Goal: Find specific page/section: Find specific page/section

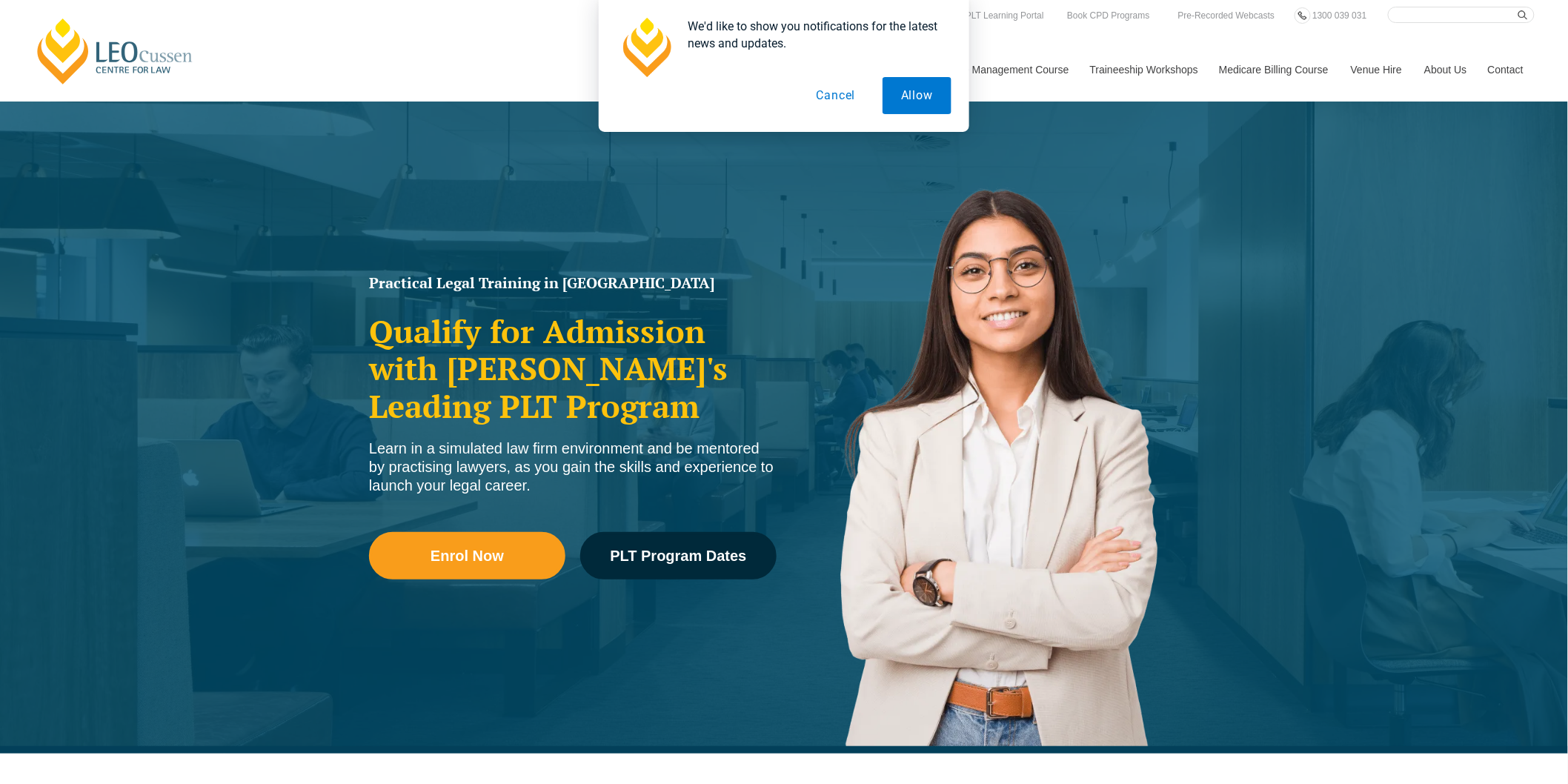
click at [838, 98] on button "Cancel" at bounding box center [836, 95] width 76 height 38
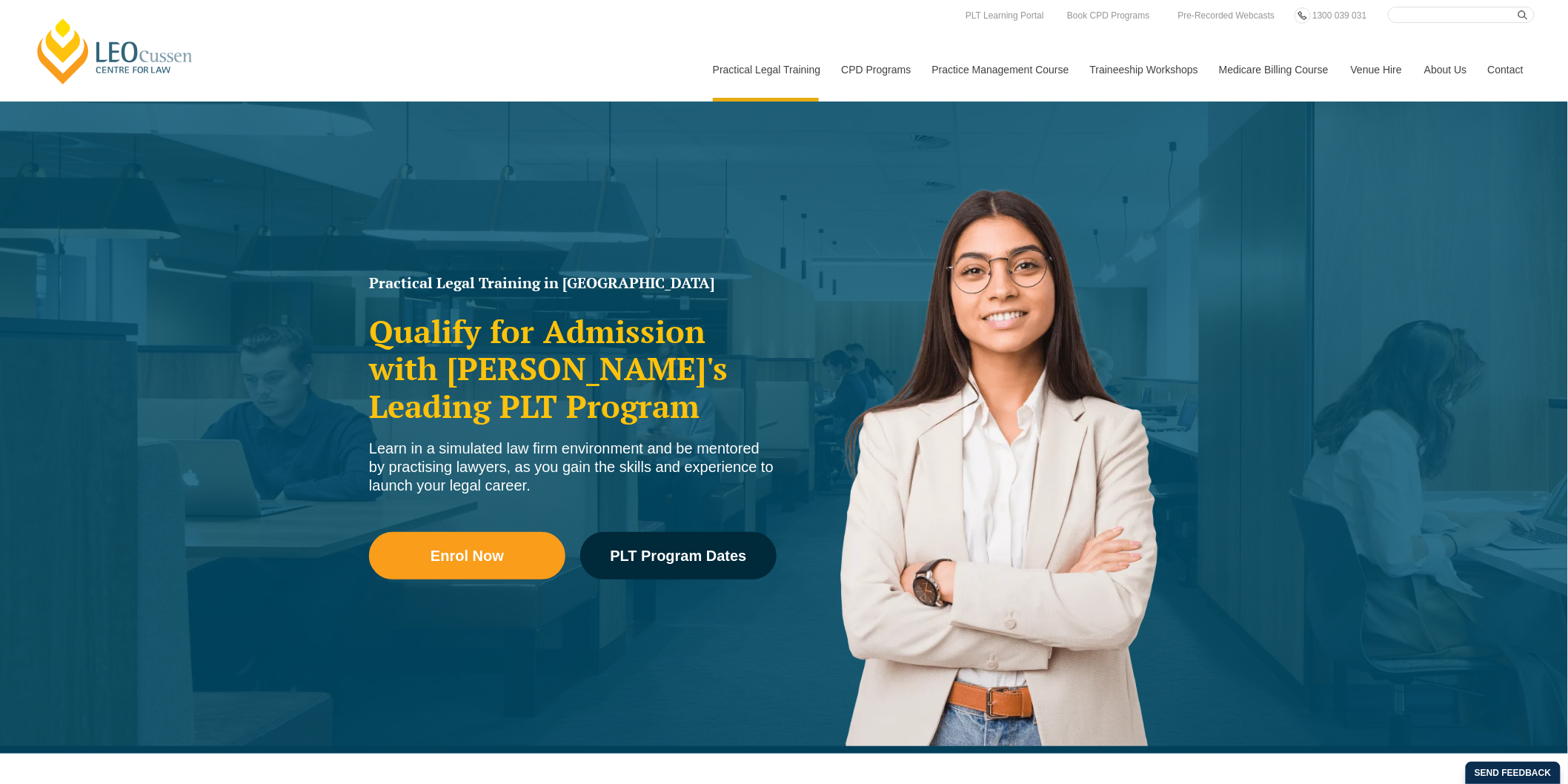
click at [1422, 13] on input "Search here" at bounding box center [1462, 15] width 146 height 16
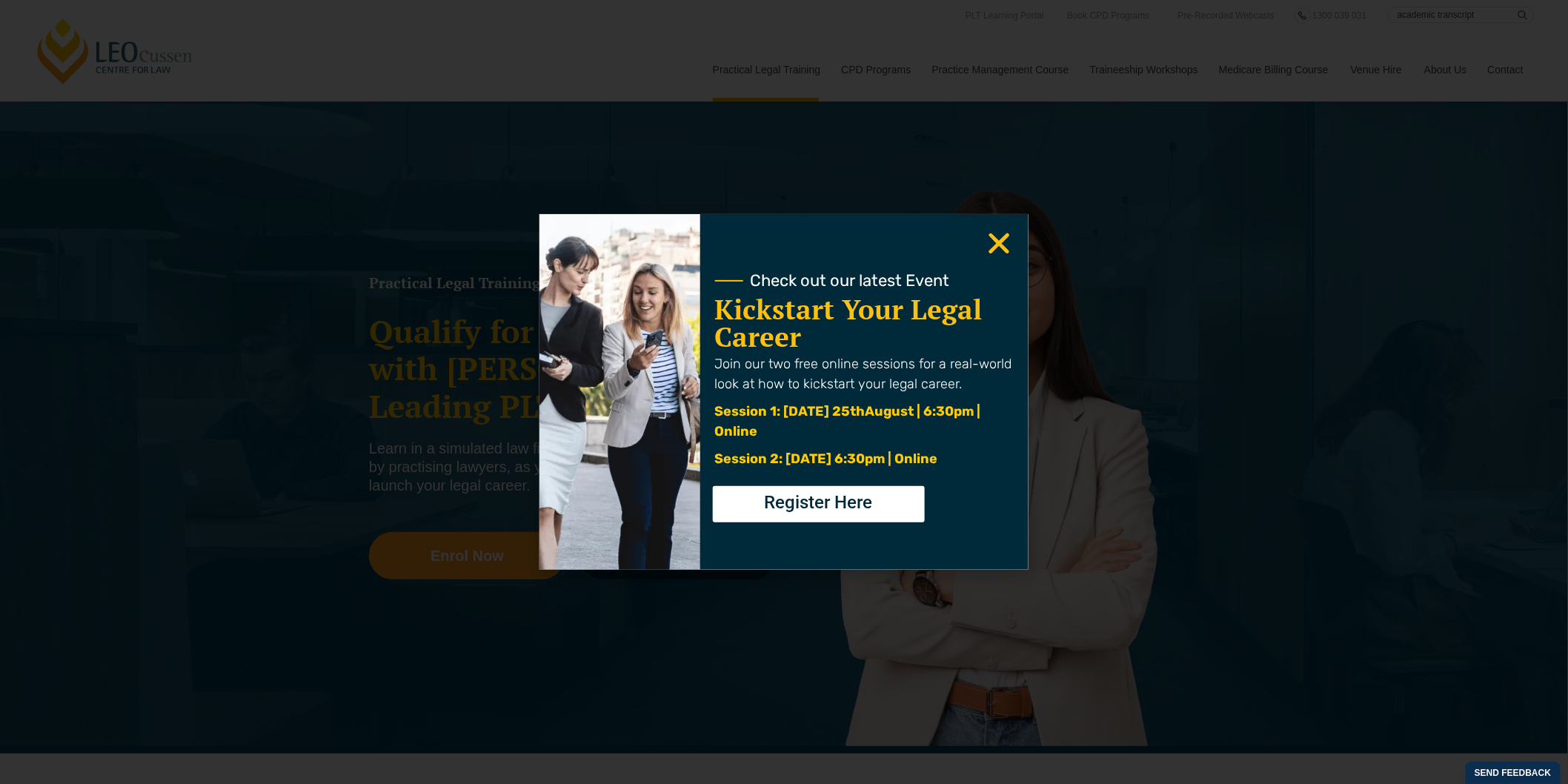
type input "academic transcript"
click at [1519, 6] on button "submit" at bounding box center [1527, 15] width 16 height 16
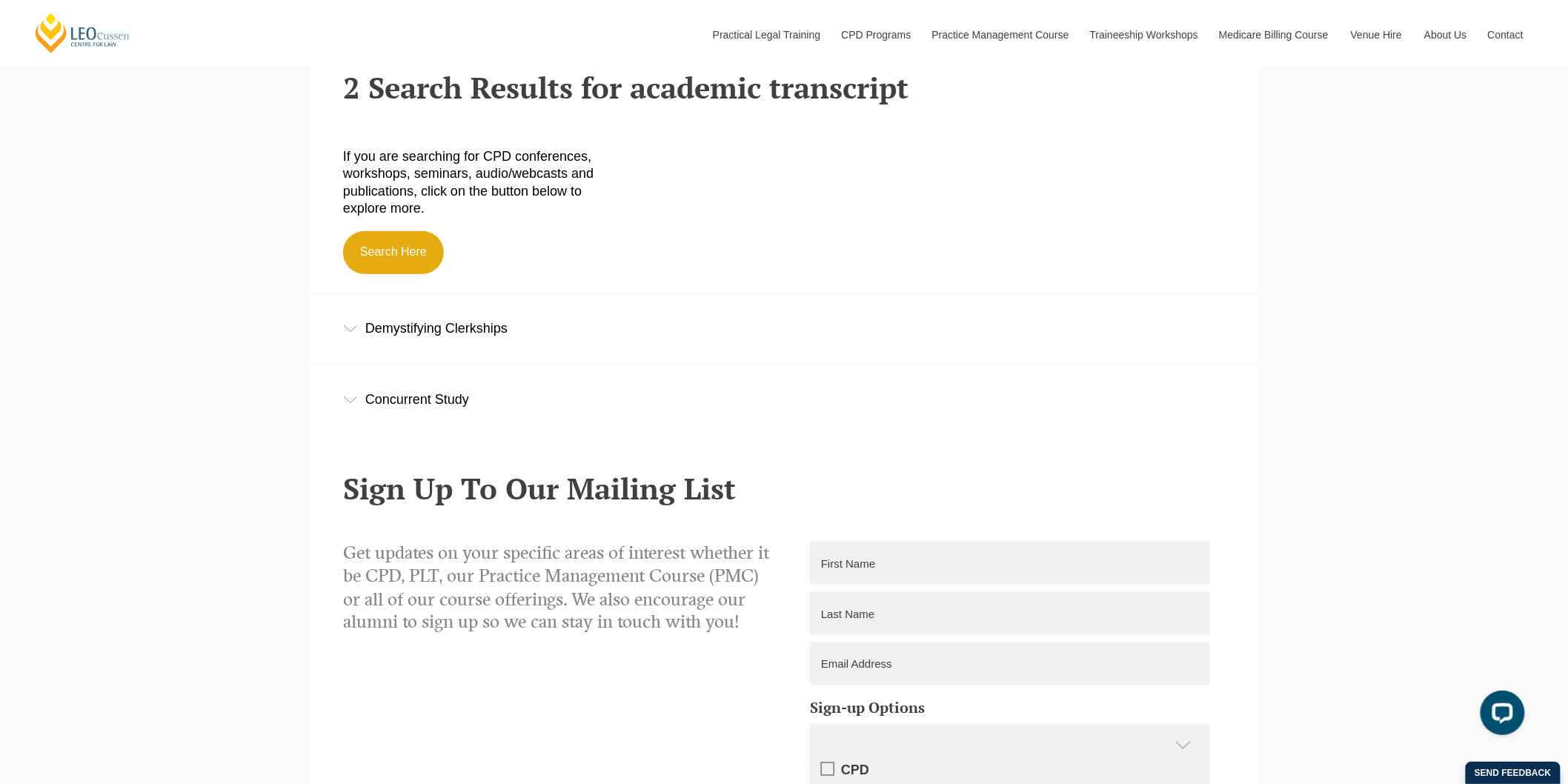
scroll to position [494, 0]
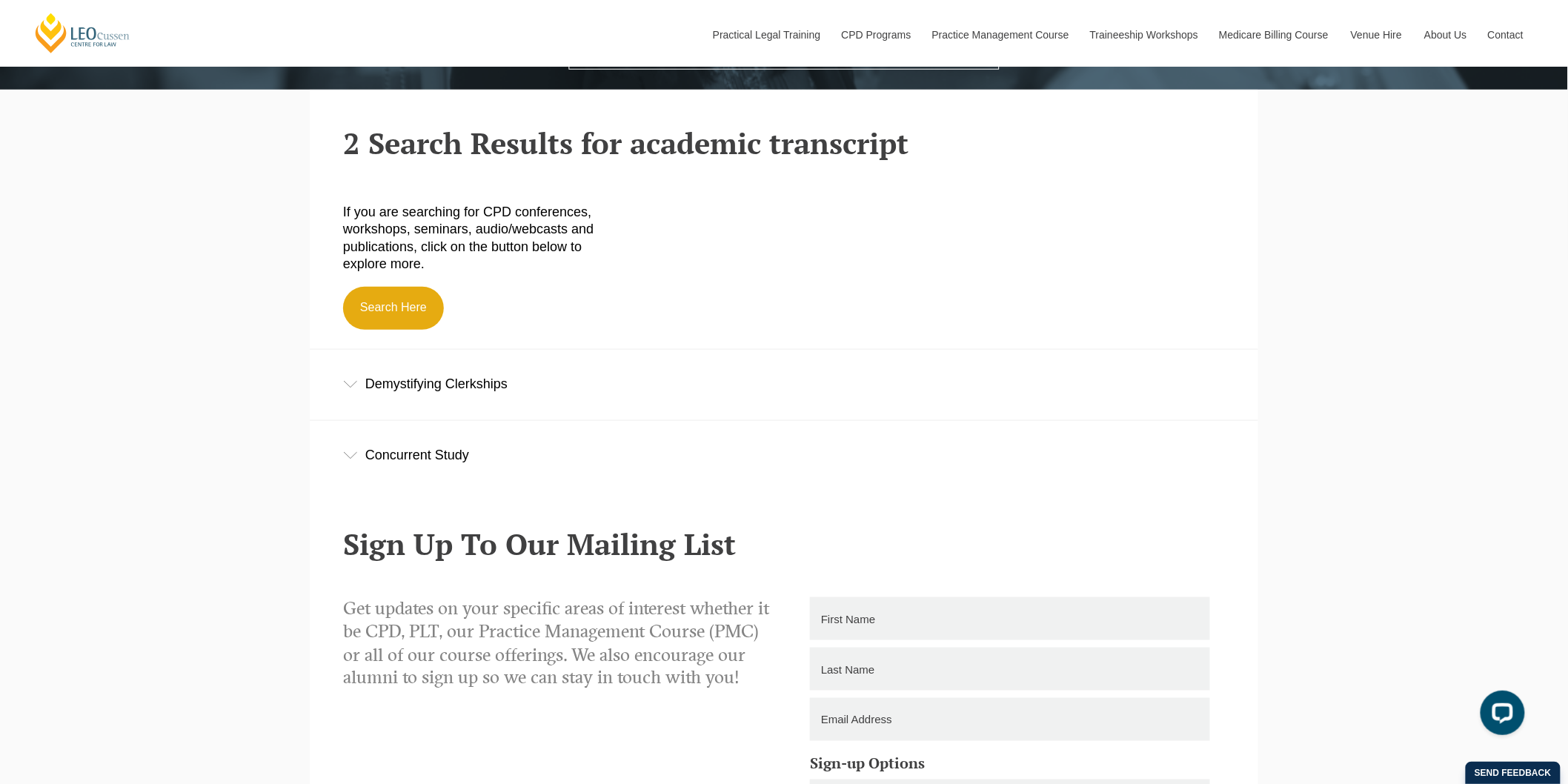
click at [352, 373] on div "Demystifying Clerkships" at bounding box center [784, 383] width 949 height 69
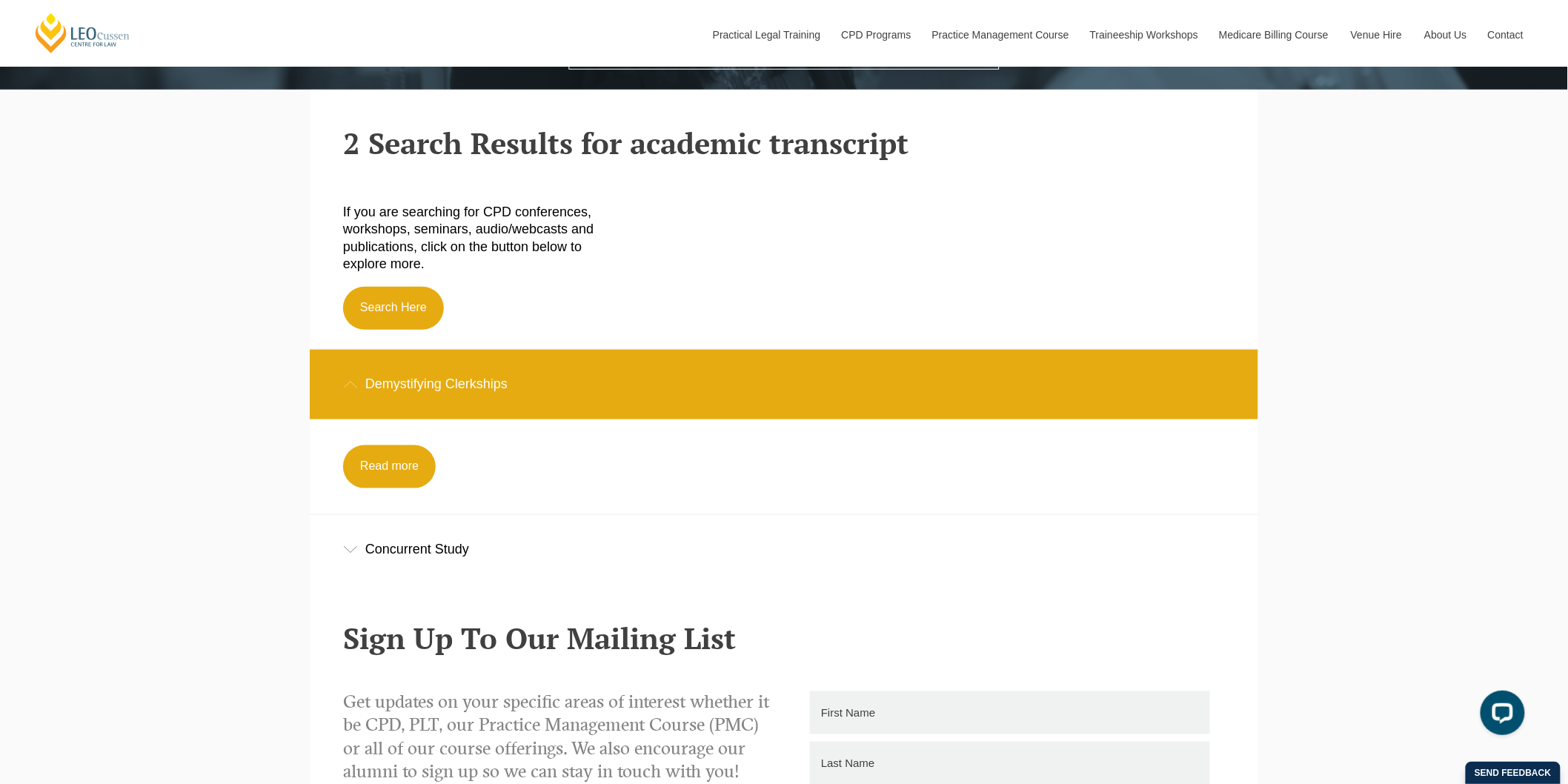
click at [339, 567] on div "Concurrent Study" at bounding box center [784, 549] width 949 height 69
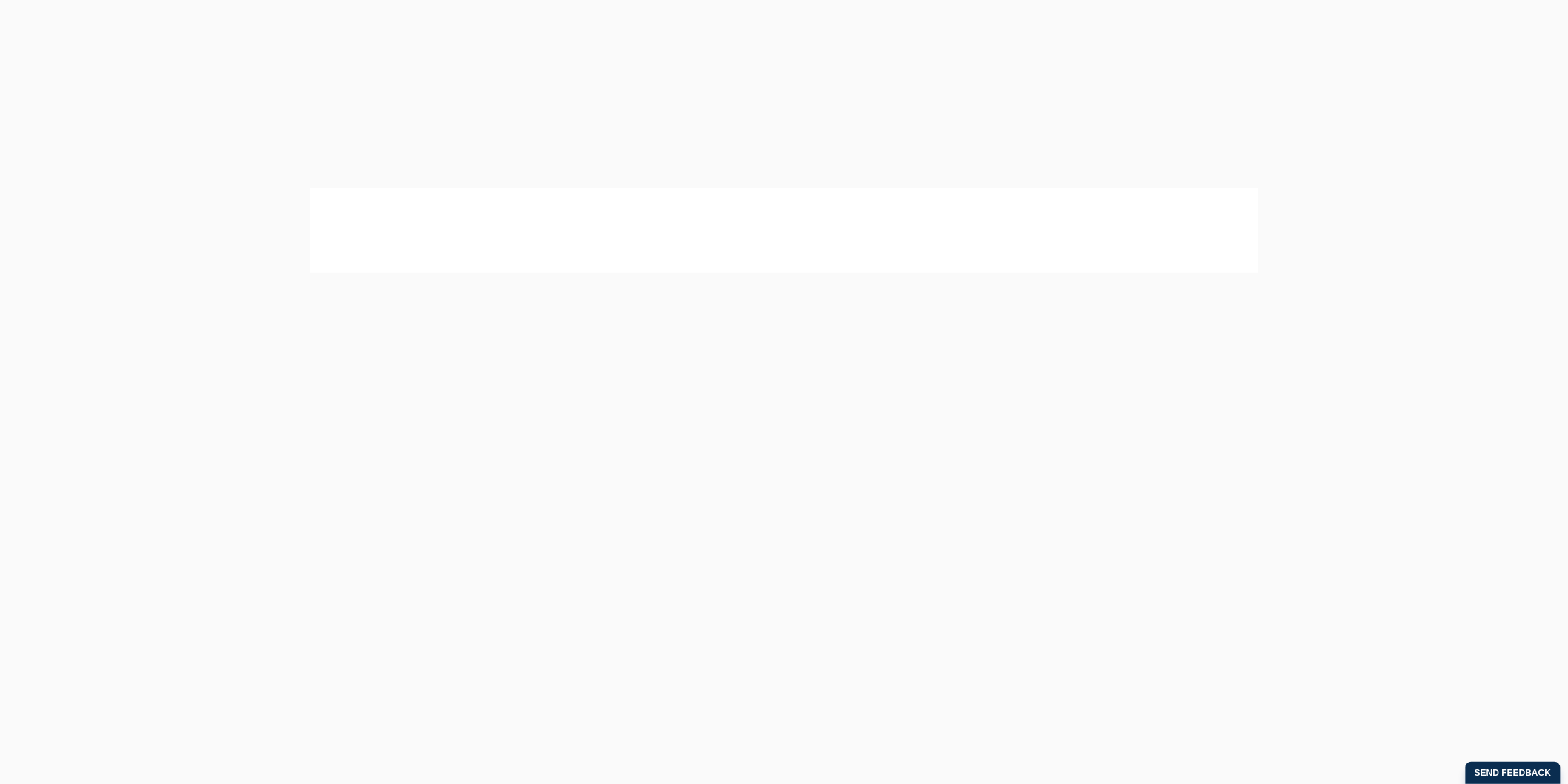
click at [1124, 36] on nav "Practical Legal Training Our Practical Legal Training Program Program Dates & F…" at bounding box center [1118, 62] width 833 height 79
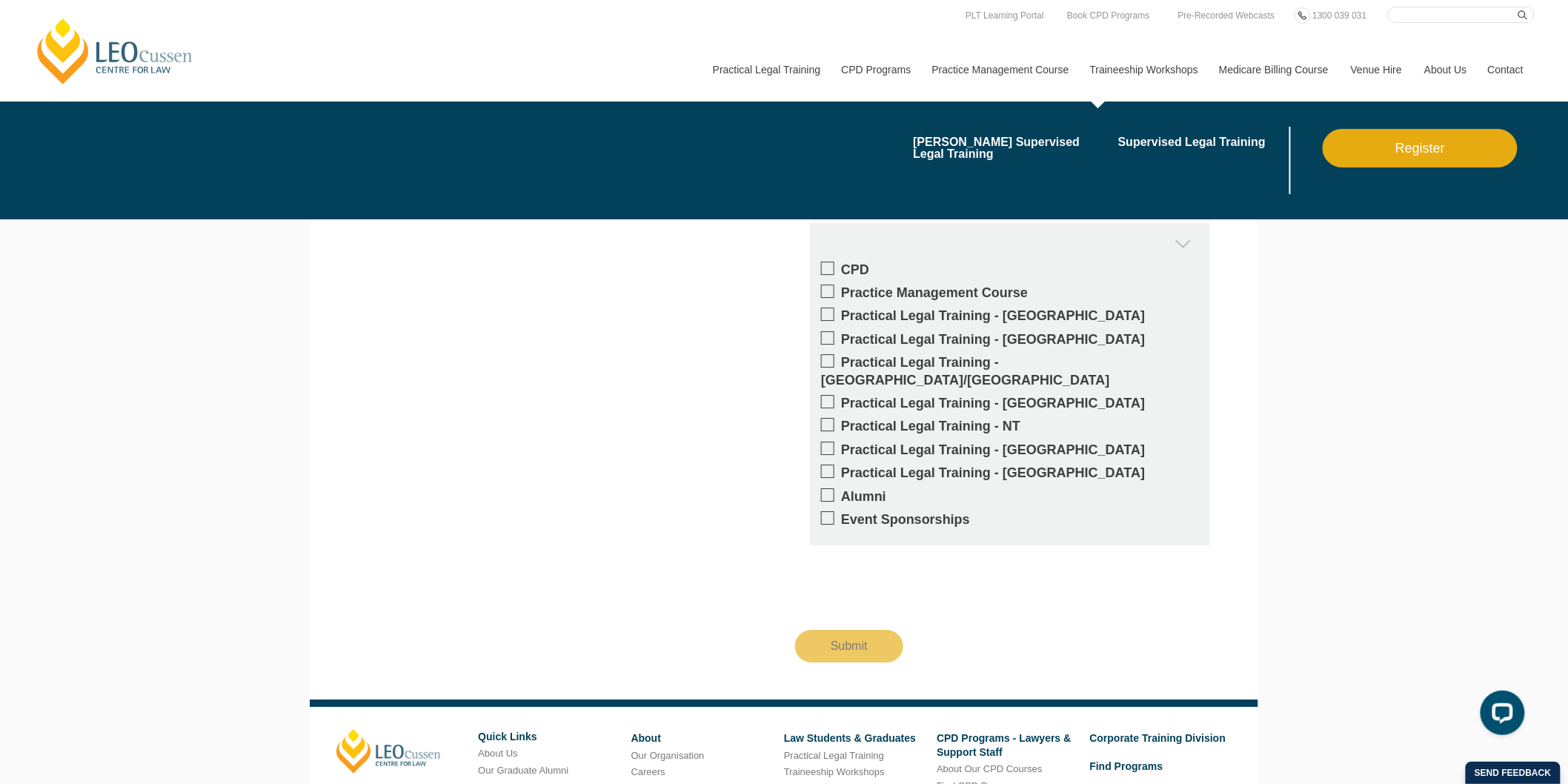
scroll to position [1470, 0]
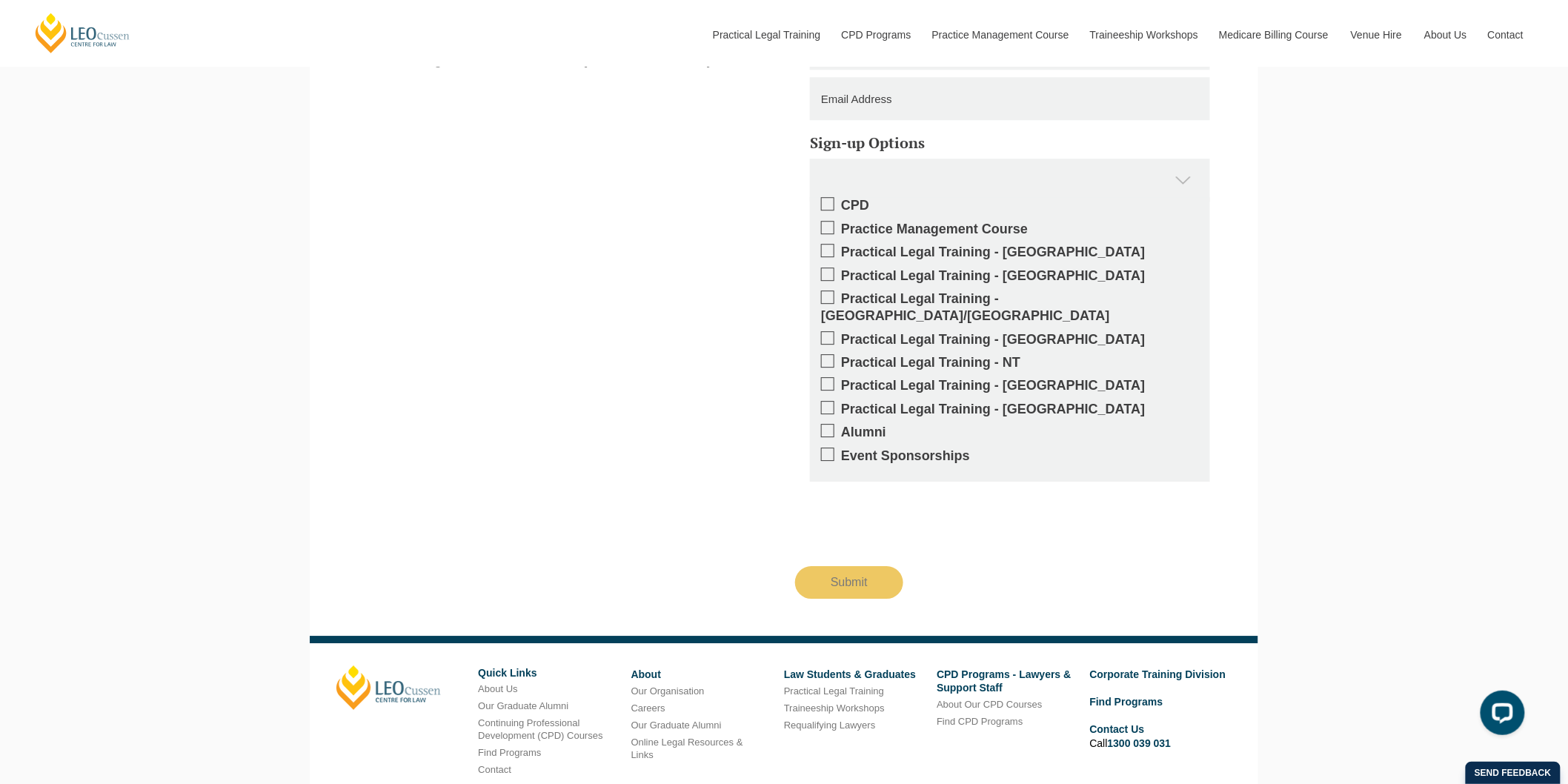
scroll to position [1711, 0]
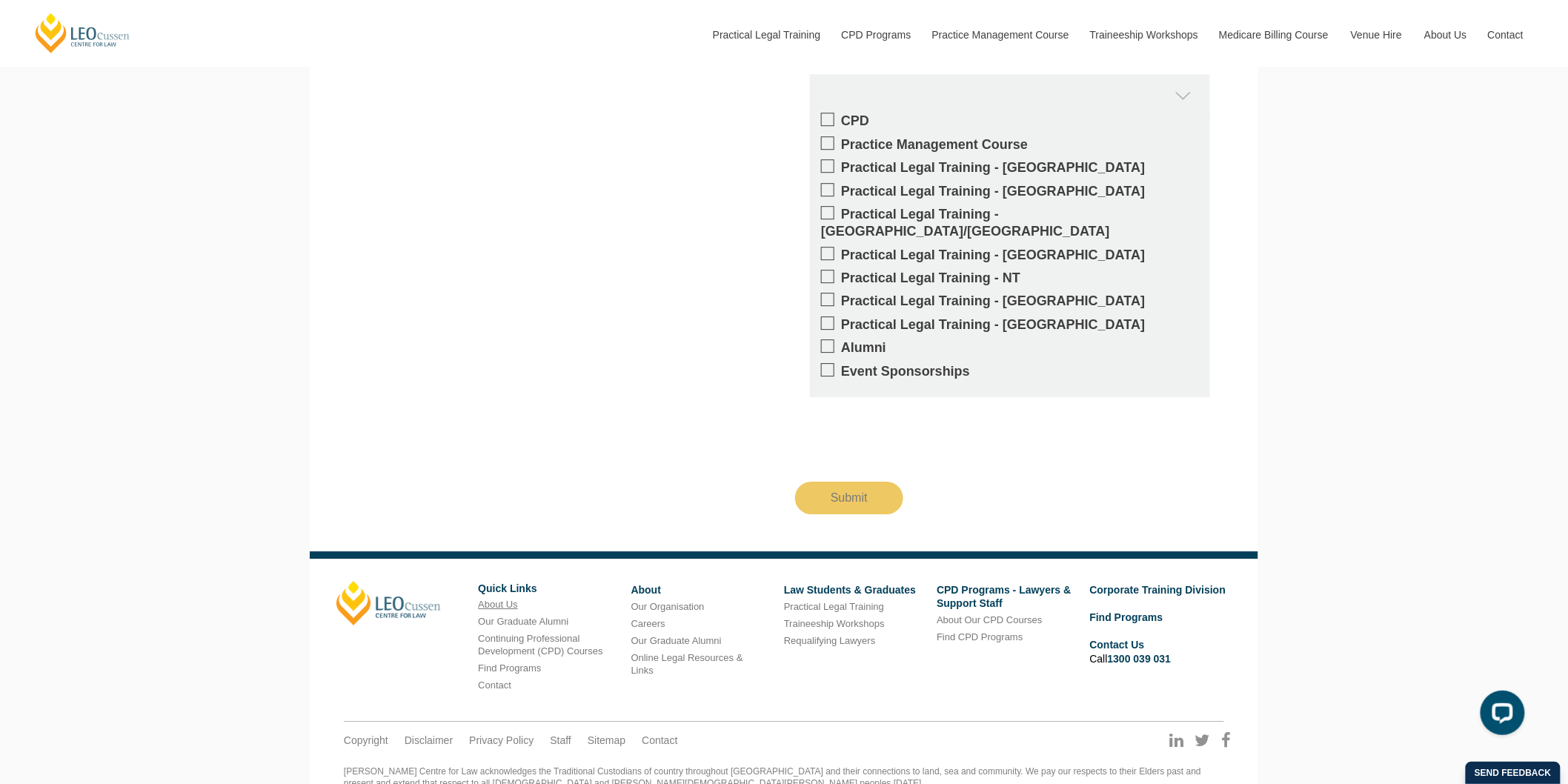
click at [495, 599] on link "About Us" at bounding box center [498, 605] width 39 height 11
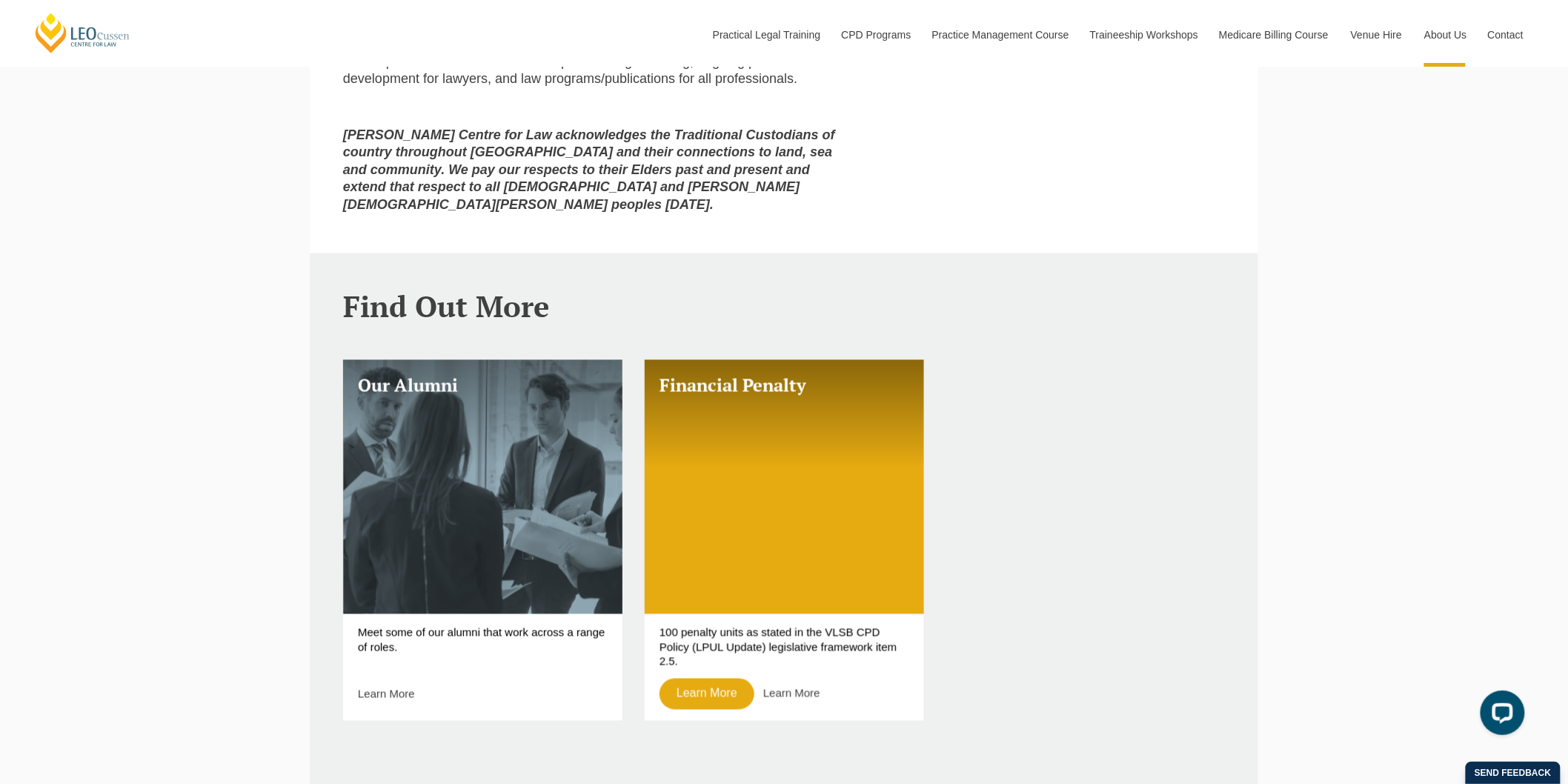
scroll to position [906, 0]
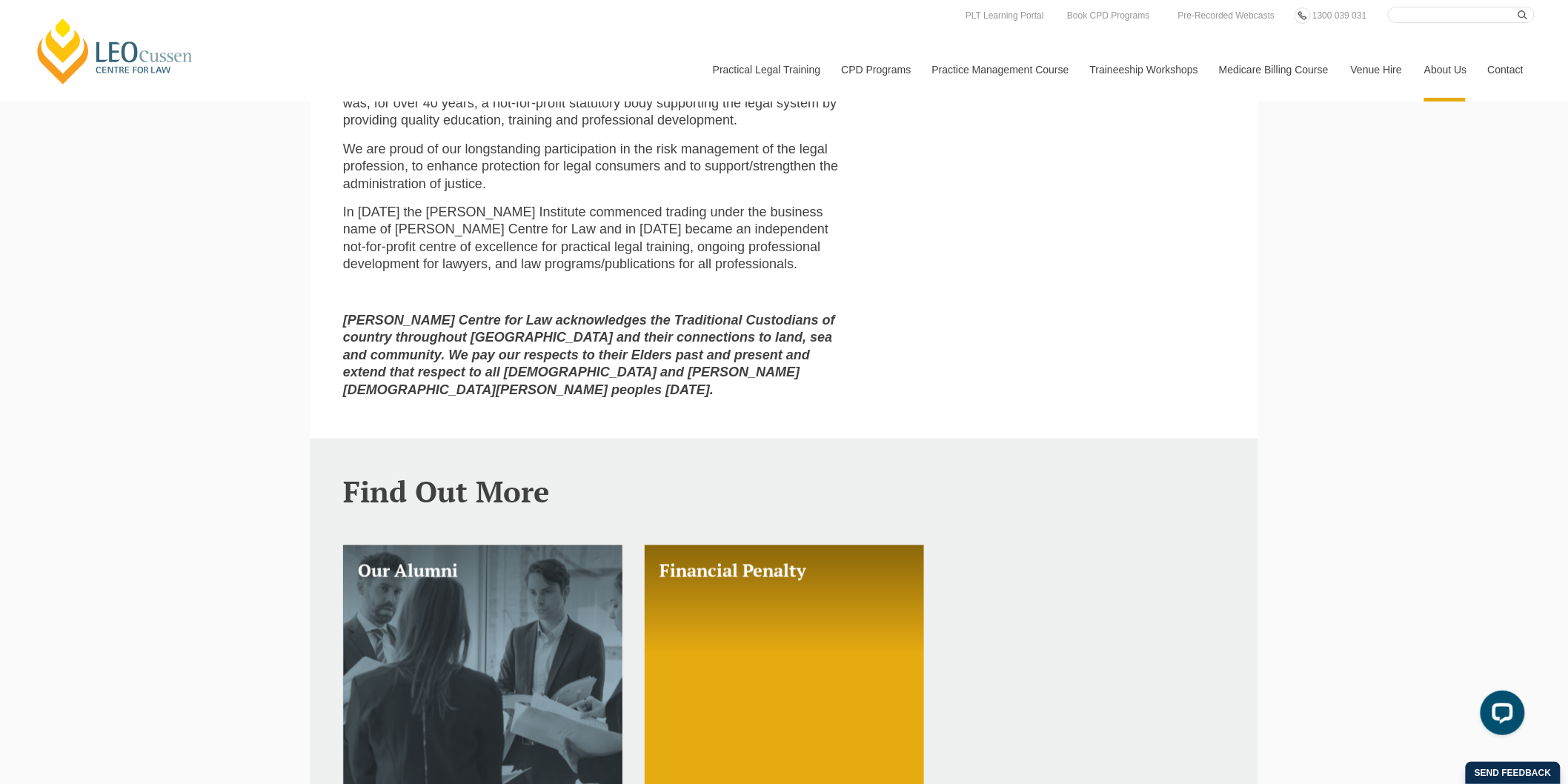
click at [421, 141] on p "We are proud of our longstanding participation in the risk management of the le…" at bounding box center [596, 166] width 506 height 52
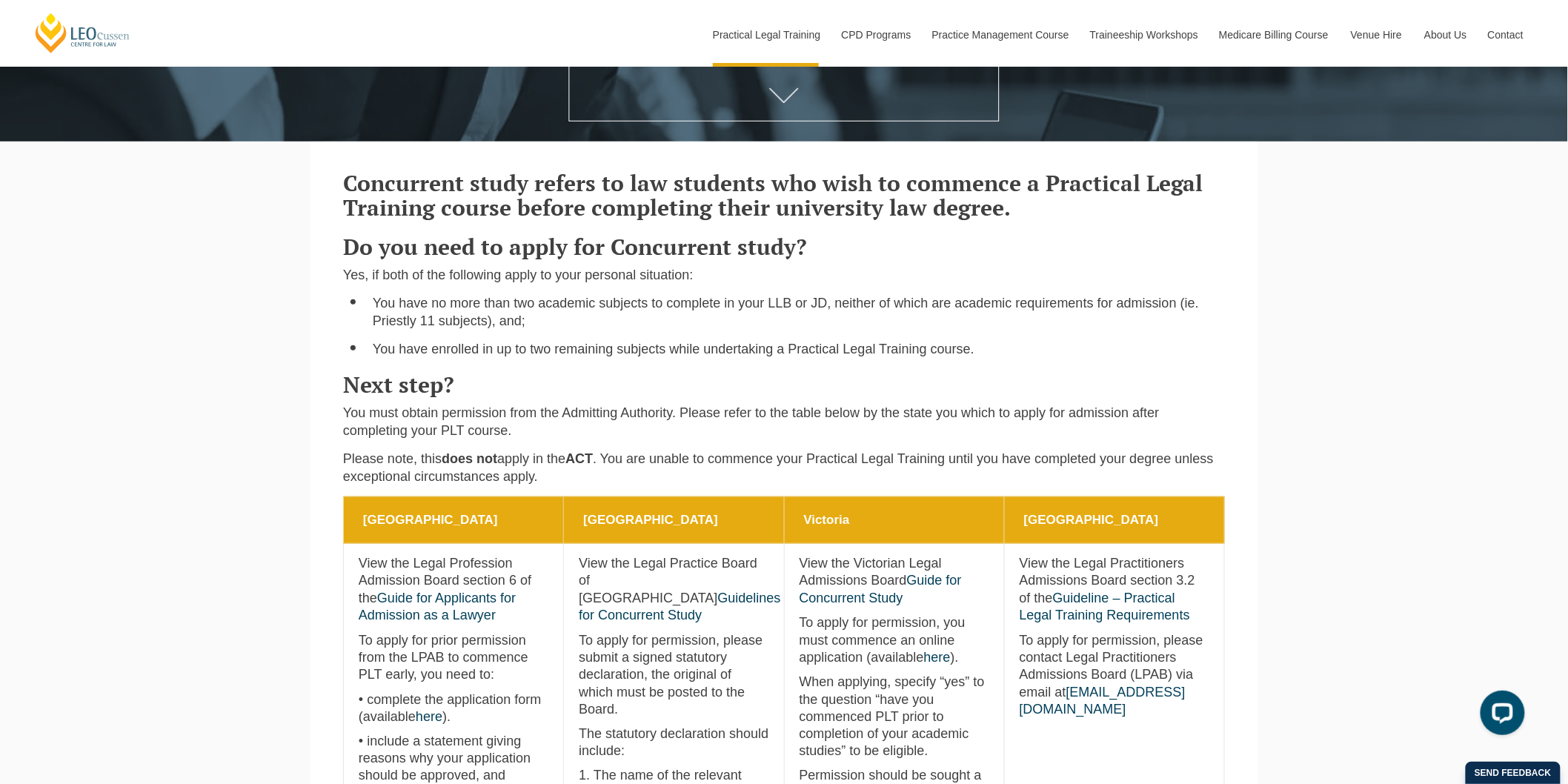
scroll to position [658, 0]
